Goal: Information Seeking & Learning: Learn about a topic

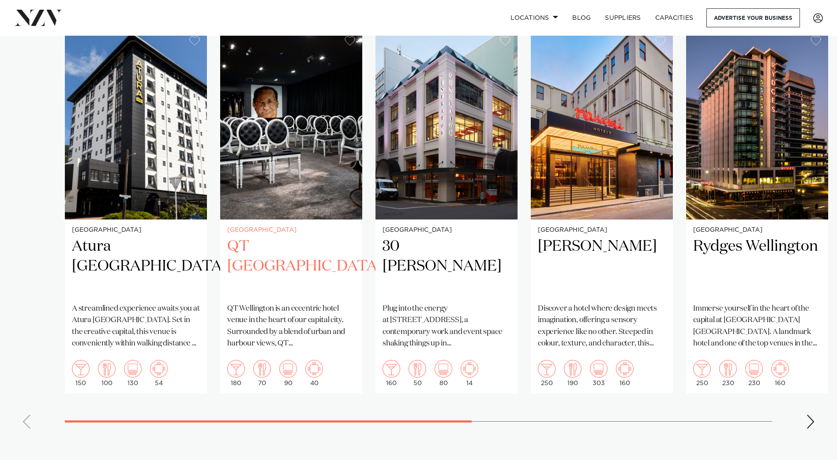
scroll to position [661, 0]
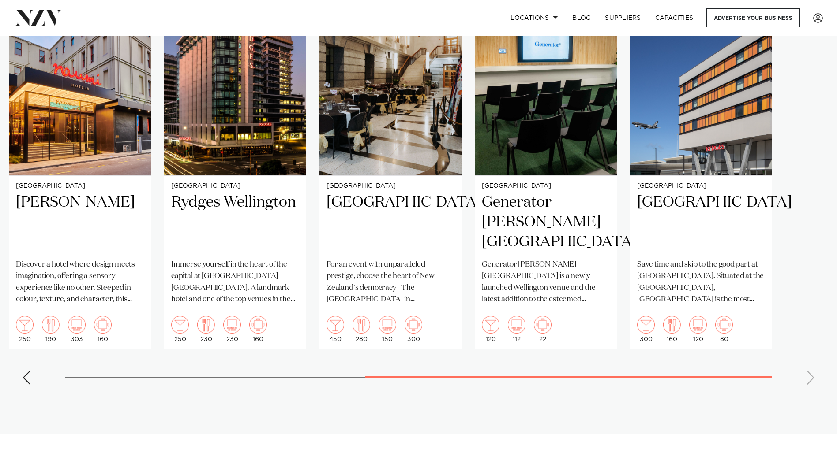
click at [758, 344] on swiper-container "[GEOGRAPHIC_DATA] Atura [GEOGRAPHIC_DATA] A streamlined experience awaits you a…" at bounding box center [418, 188] width 837 height 407
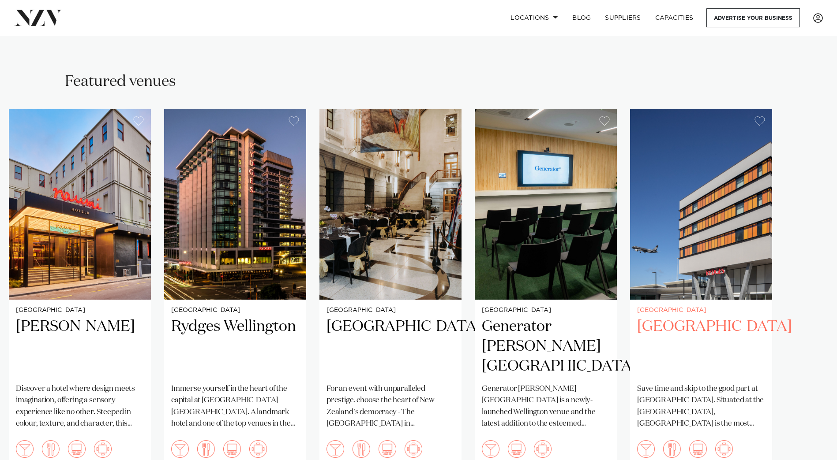
scroll to position [529, 0]
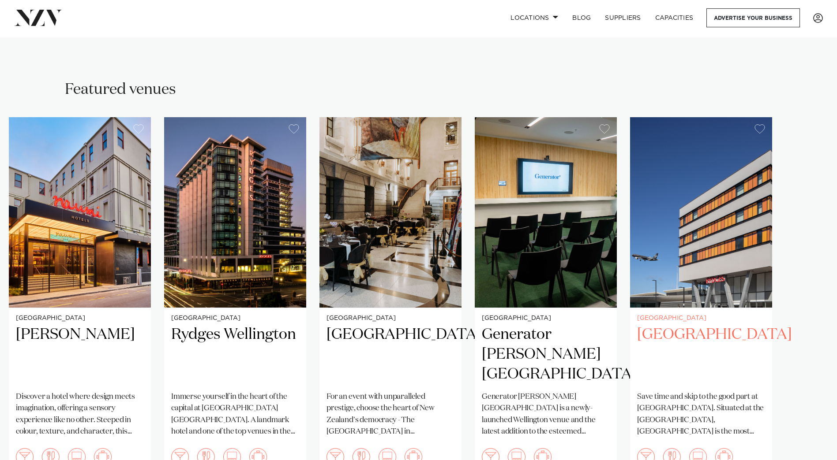
click at [702, 325] on h2 "[GEOGRAPHIC_DATA]" at bounding box center [701, 355] width 128 height 60
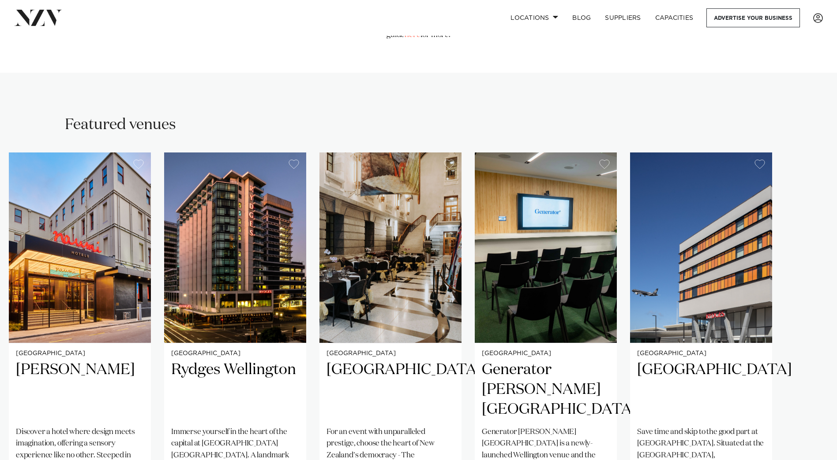
scroll to position [441, 0]
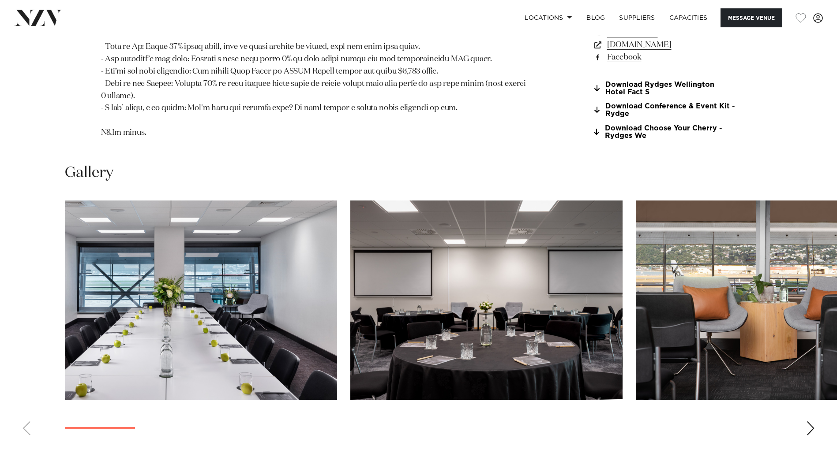
scroll to position [1014, 0]
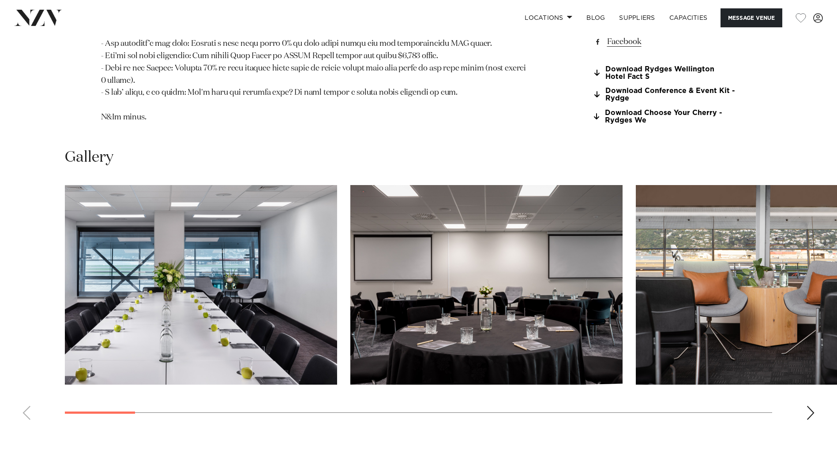
click at [814, 406] on div "Next slide" at bounding box center [810, 413] width 9 height 14
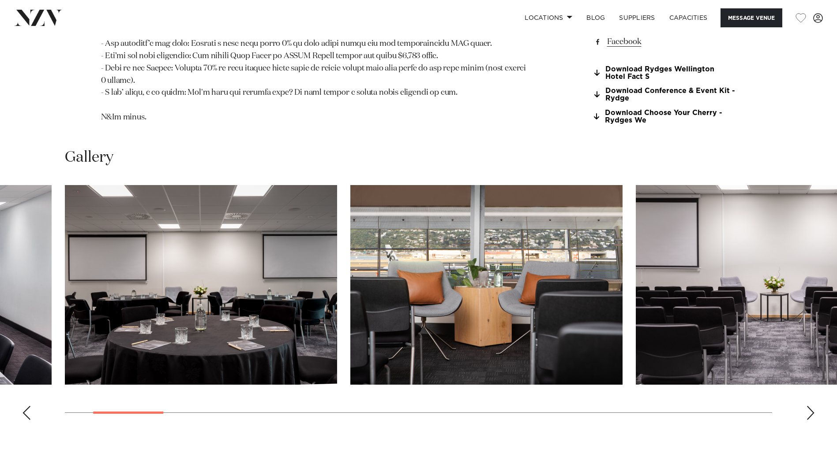
click at [814, 406] on div "Next slide" at bounding box center [810, 413] width 9 height 14
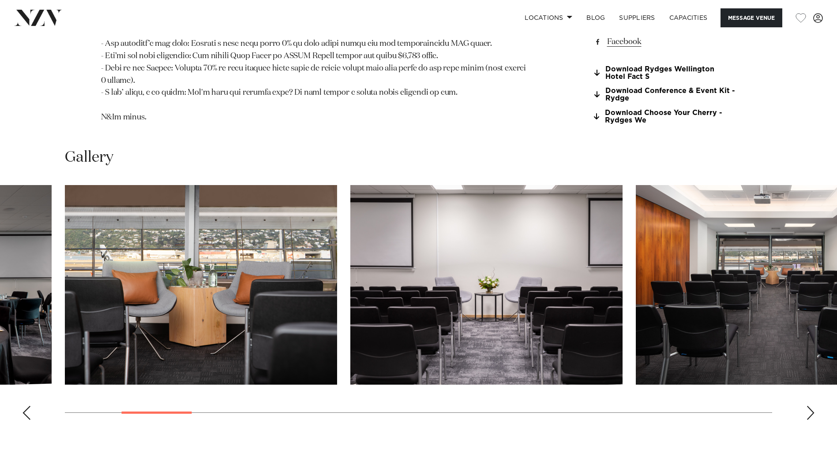
click at [814, 406] on div "Next slide" at bounding box center [810, 413] width 9 height 14
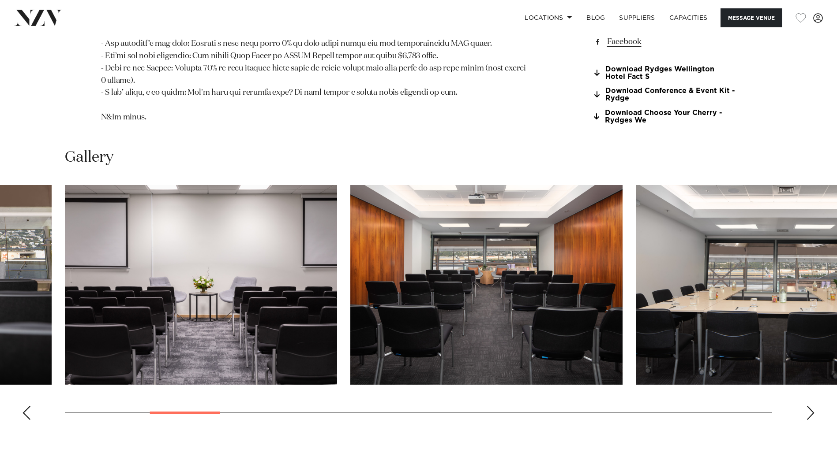
click at [814, 406] on div "Next slide" at bounding box center [810, 413] width 9 height 14
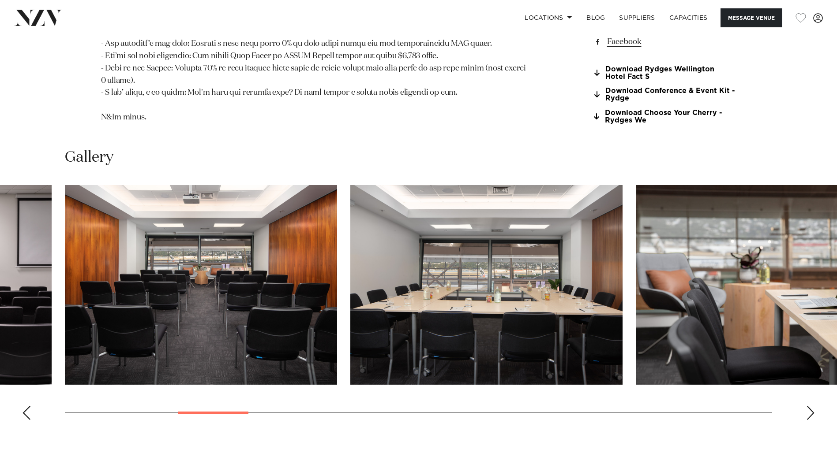
click at [814, 406] on div "Next slide" at bounding box center [810, 413] width 9 height 14
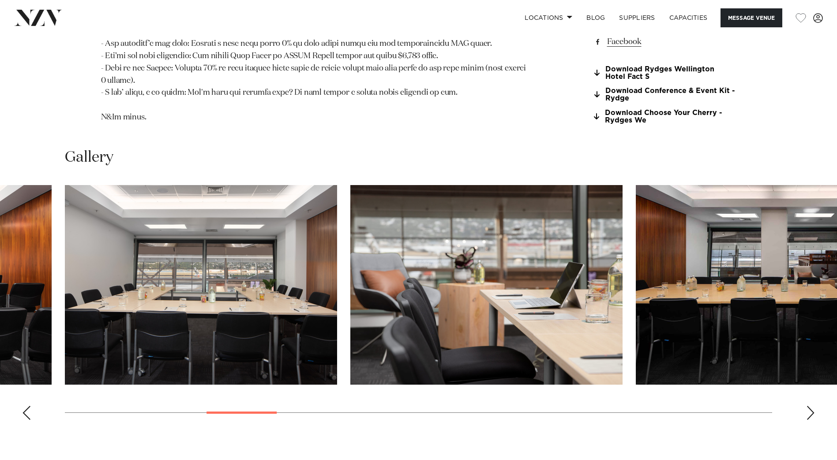
click at [814, 406] on div "Next slide" at bounding box center [810, 413] width 9 height 14
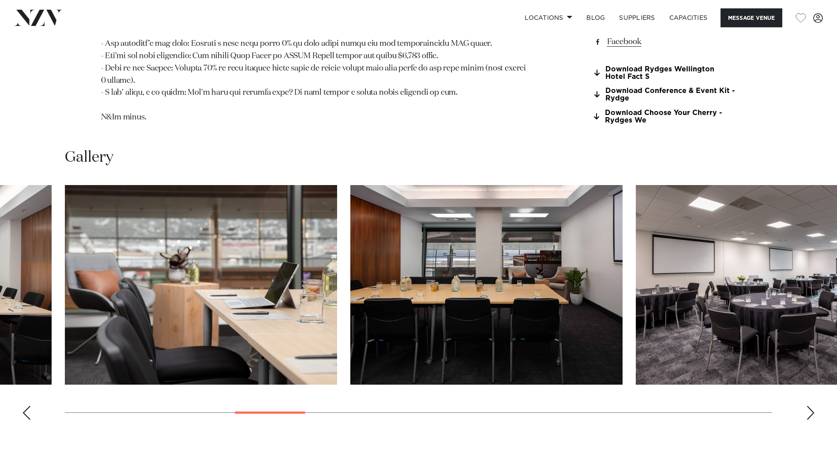
click at [814, 406] on div "Next slide" at bounding box center [810, 413] width 9 height 14
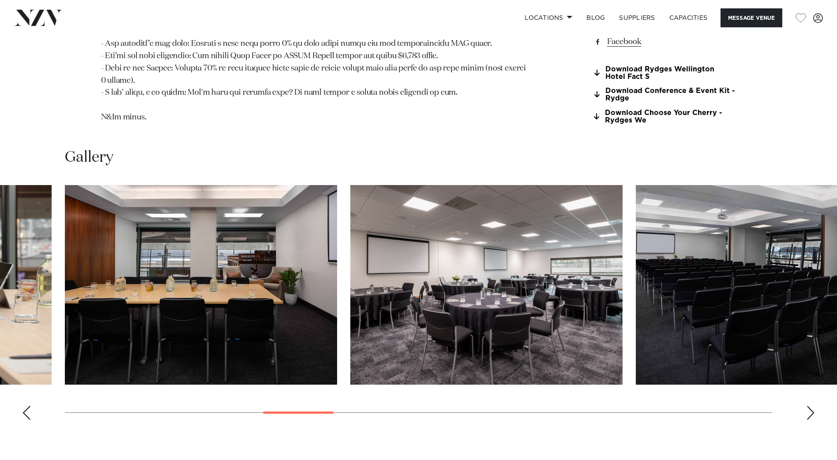
click at [814, 406] on div "Next slide" at bounding box center [810, 413] width 9 height 14
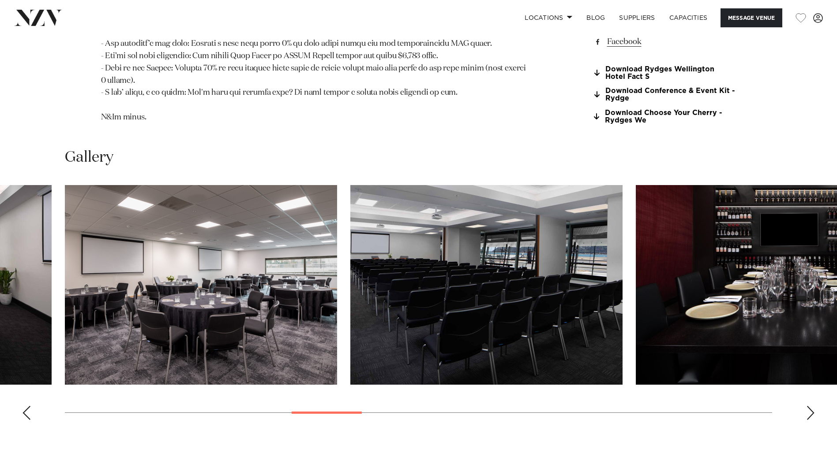
click at [814, 406] on div "Next slide" at bounding box center [810, 413] width 9 height 14
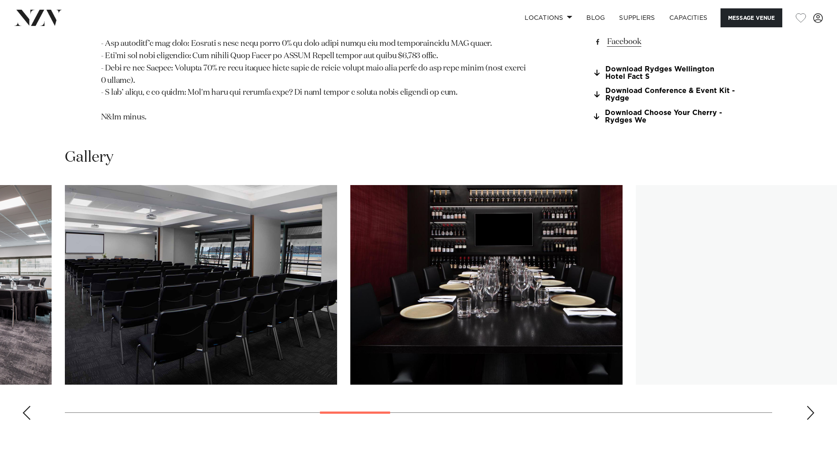
click at [814, 406] on div "Next slide" at bounding box center [810, 413] width 9 height 14
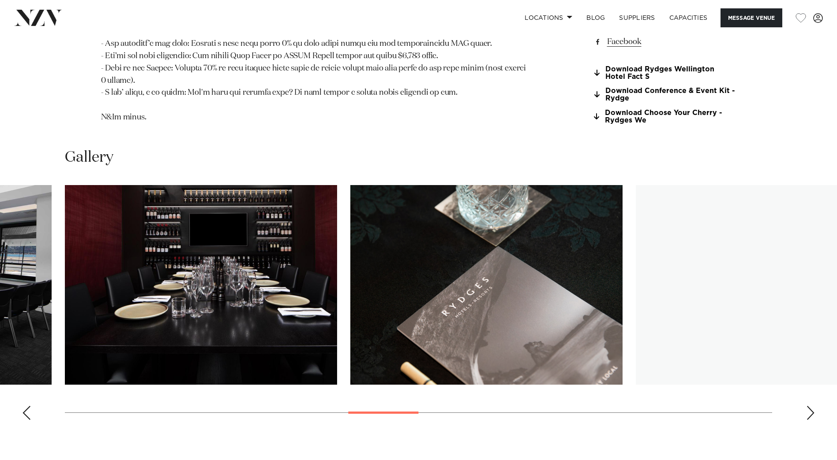
click at [814, 406] on div "Next slide" at bounding box center [810, 413] width 9 height 14
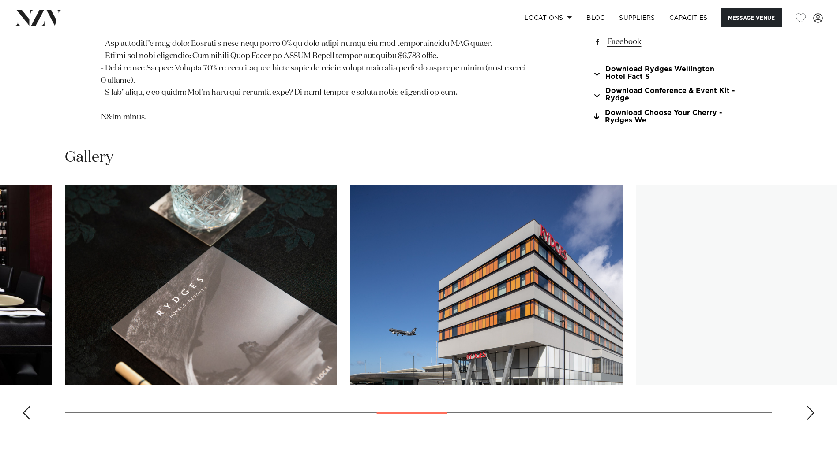
click at [814, 406] on div "Next slide" at bounding box center [810, 413] width 9 height 14
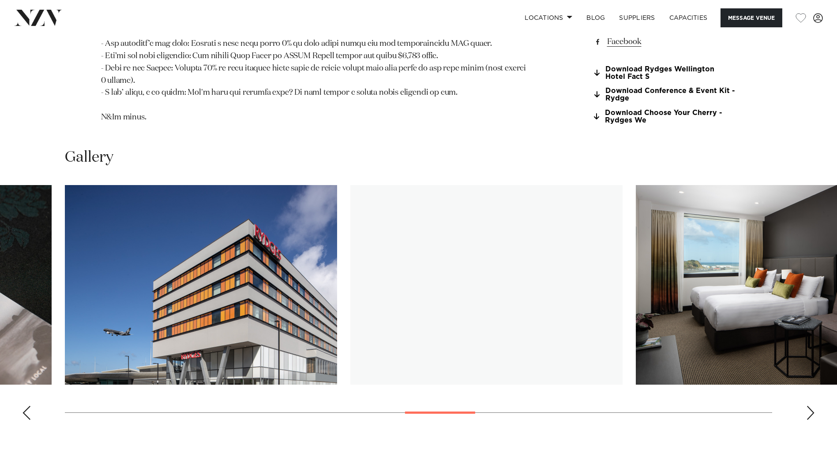
click at [814, 406] on div "Next slide" at bounding box center [810, 413] width 9 height 14
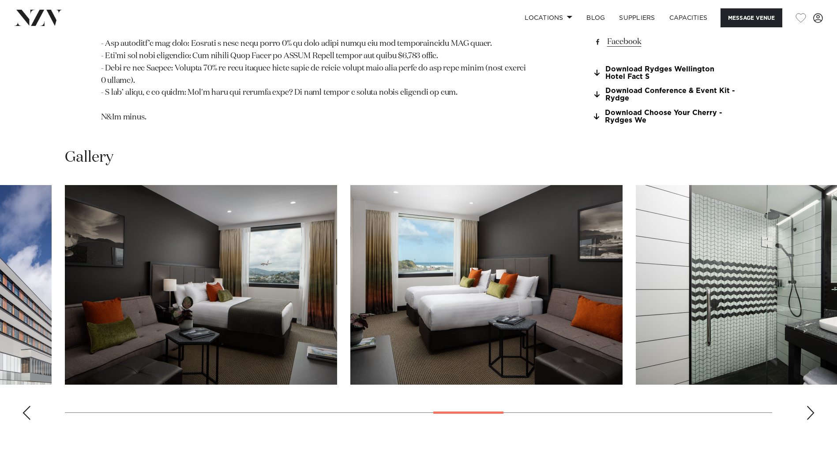
click at [814, 406] on div "Next slide" at bounding box center [810, 413] width 9 height 14
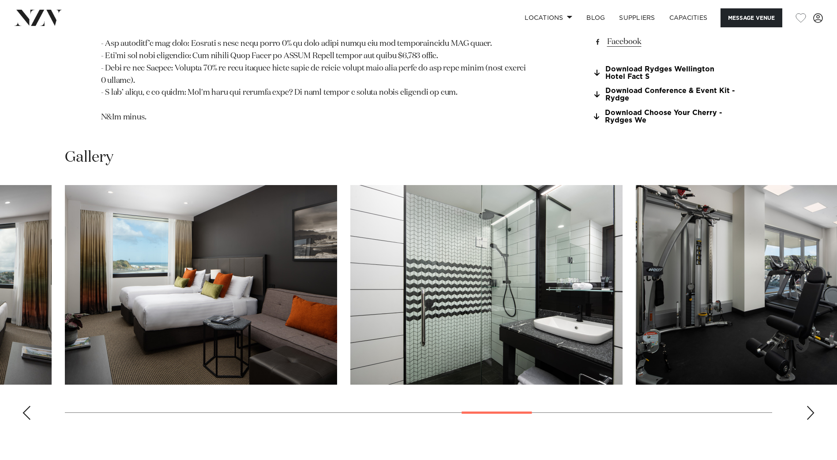
click at [814, 406] on div "Next slide" at bounding box center [810, 413] width 9 height 14
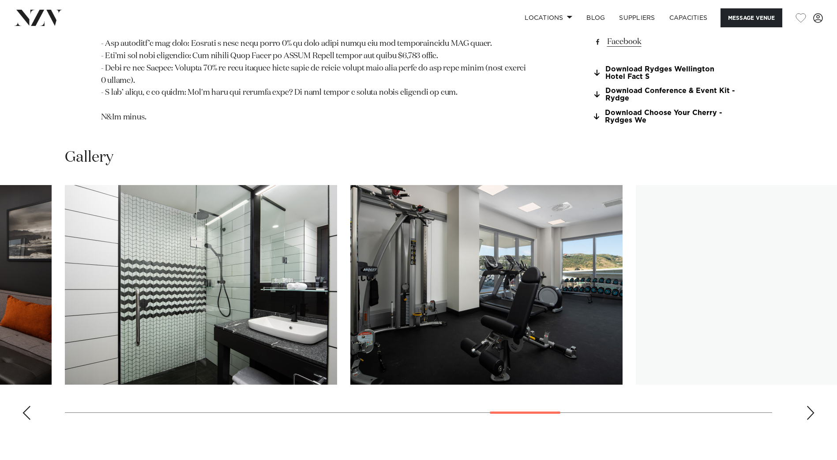
click at [814, 406] on div "Next slide" at bounding box center [810, 413] width 9 height 14
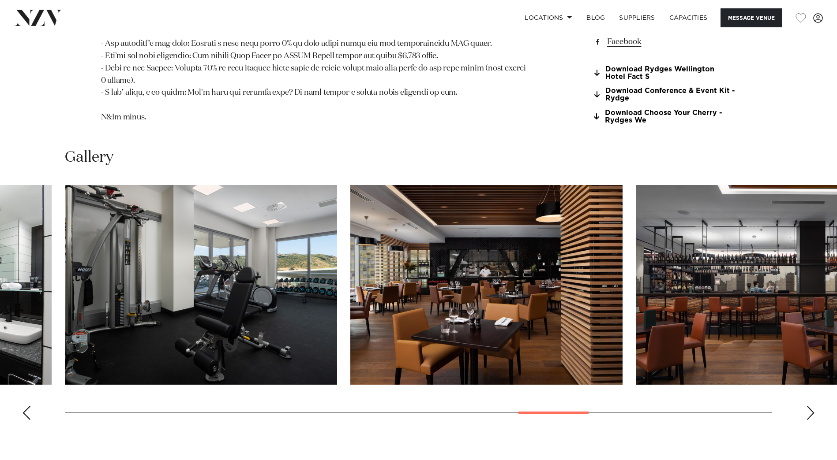
click at [814, 406] on div "Next slide" at bounding box center [810, 413] width 9 height 14
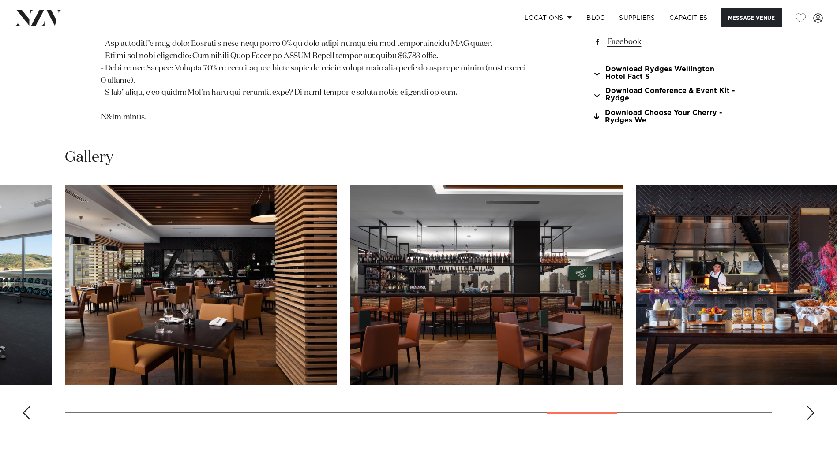
click at [814, 406] on div "Next slide" at bounding box center [810, 413] width 9 height 14
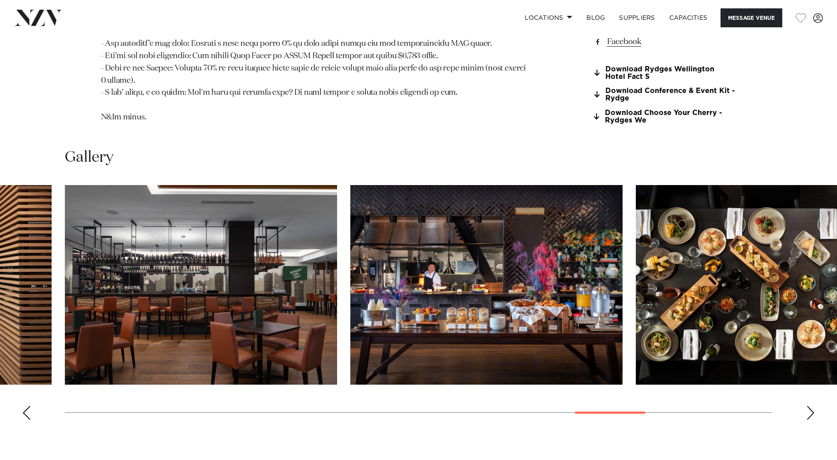
click at [814, 406] on div "Next slide" at bounding box center [810, 413] width 9 height 14
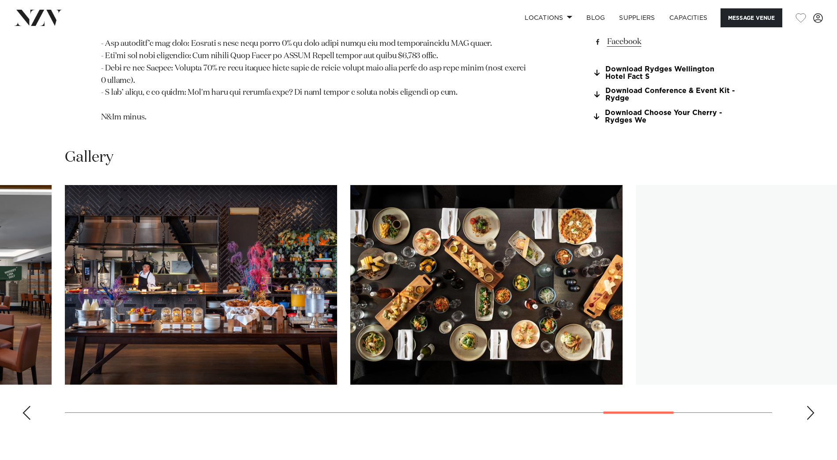
click at [814, 406] on div "Next slide" at bounding box center [810, 413] width 9 height 14
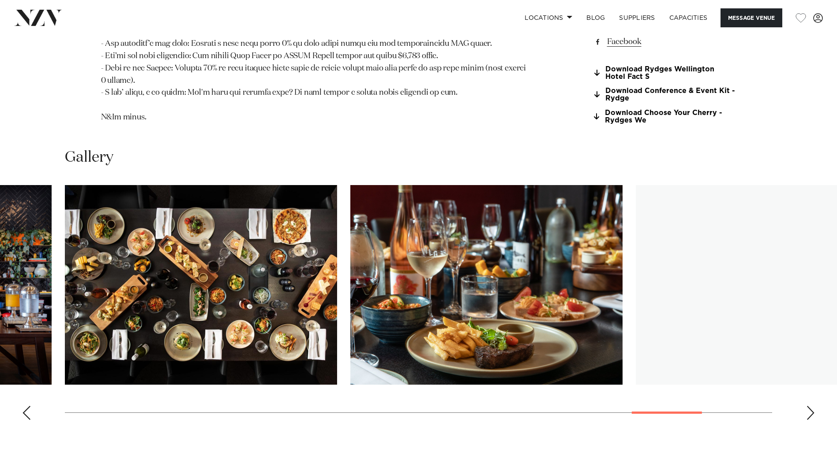
click at [814, 406] on div "Next slide" at bounding box center [810, 413] width 9 height 14
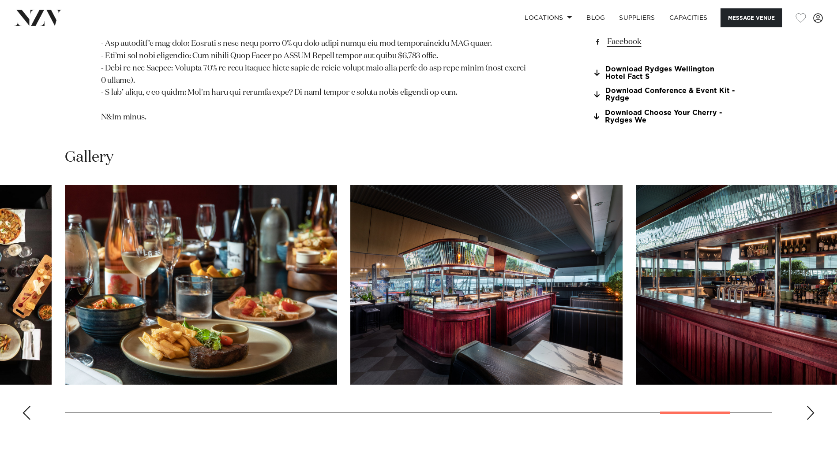
click at [814, 406] on div "Next slide" at bounding box center [810, 413] width 9 height 14
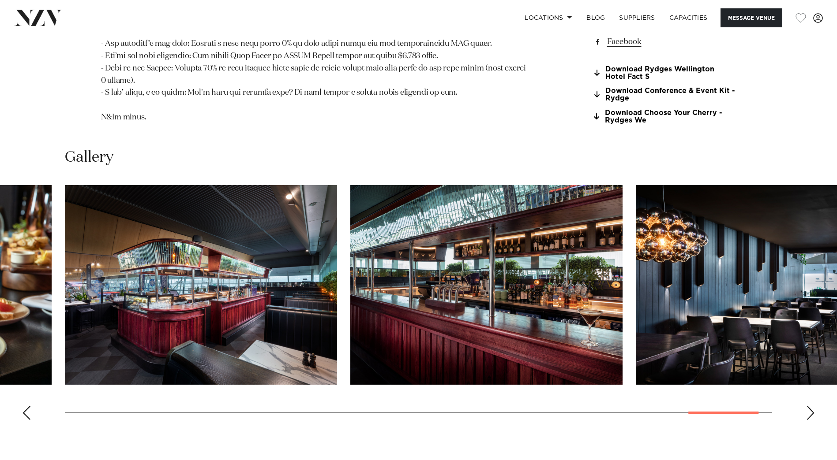
click at [814, 406] on div "Next slide" at bounding box center [810, 413] width 9 height 14
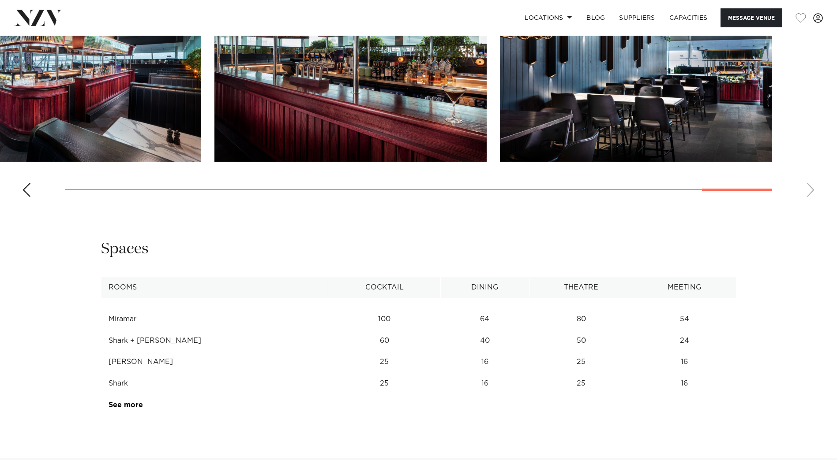
scroll to position [1323, 0]
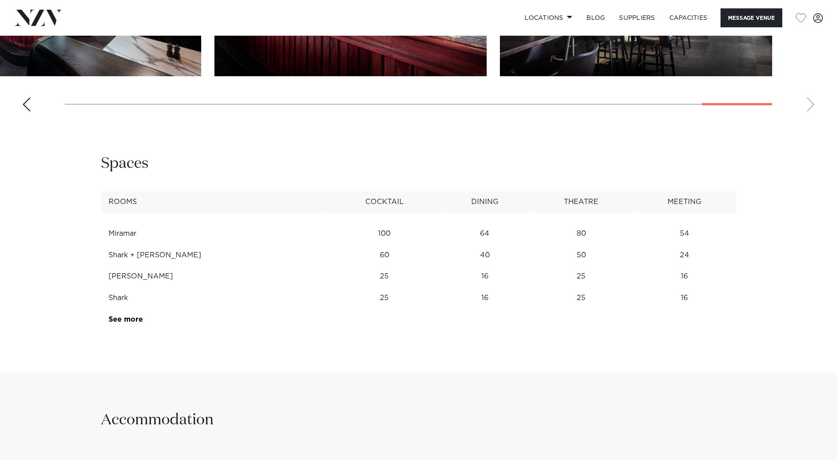
click at [465, 223] on td "64" at bounding box center [484, 234] width 89 height 22
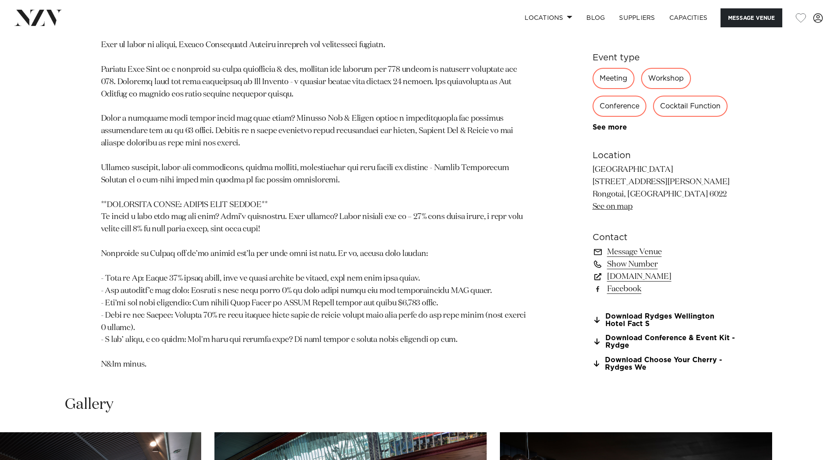
scroll to position [661, 0]
